Goal: Task Accomplishment & Management: Manage account settings

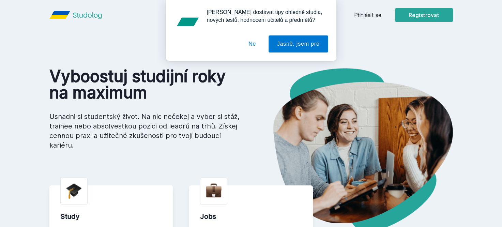
click at [374, 14] on div "[PERSON_NAME] dostávat tipy ohledně studia, nových testů, hodnocení učitelů a p…" at bounding box center [251, 30] width 502 height 61
click at [256, 45] on button "Ne" at bounding box center [252, 43] width 25 height 17
click at [256, 45] on div "[PERSON_NAME] dostávat tipy ohledně studia, nových testů, hodnocení učitelů a p…" at bounding box center [251, 30] width 170 height 61
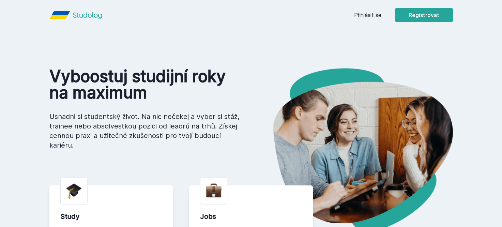
click at [369, 15] on link "Přihlásit se" at bounding box center [367, 15] width 27 height 8
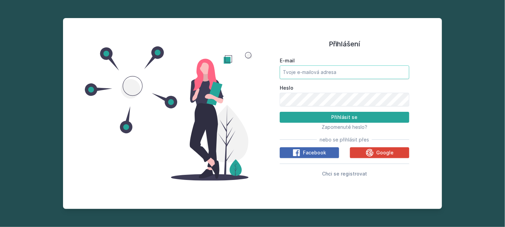
click at [316, 71] on input "E-mail" at bounding box center [344, 72] width 129 height 14
type input "[EMAIL_ADDRESS][DOMAIN_NAME]"
click at [280, 112] on button "Přihlásit se" at bounding box center [344, 117] width 129 height 11
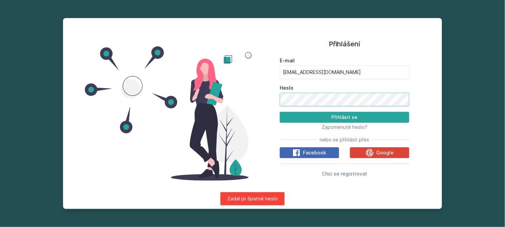
click at [280, 112] on button "Přihlásit se" at bounding box center [344, 117] width 129 height 11
click at [229, 116] on div "Přihlášení E-mail [EMAIL_ADDRESS][DOMAIN_NAME] Heslo Přihlásit se Zapomenuté he…" at bounding box center [252, 113] width 379 height 191
click at [228, 116] on div at bounding box center [169, 113] width 168 height 174
click at [280, 112] on button "Přihlásit se" at bounding box center [344, 117] width 129 height 11
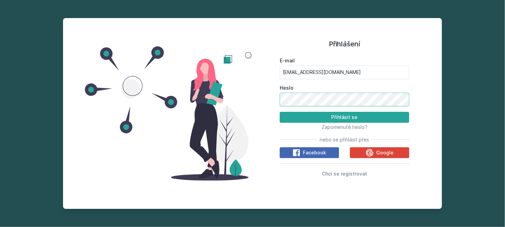
click at [280, 112] on button "Přihlásit se" at bounding box center [344, 117] width 129 height 11
click at [198, 116] on div "Přihlášení E-mail [EMAIL_ADDRESS][DOMAIN_NAME] Heslo Přihlásit se Zapomenuté he…" at bounding box center [252, 113] width 379 height 191
click at [280, 112] on button "Přihlásit se" at bounding box center [344, 117] width 129 height 11
